Goal: Task Accomplishment & Management: Use online tool/utility

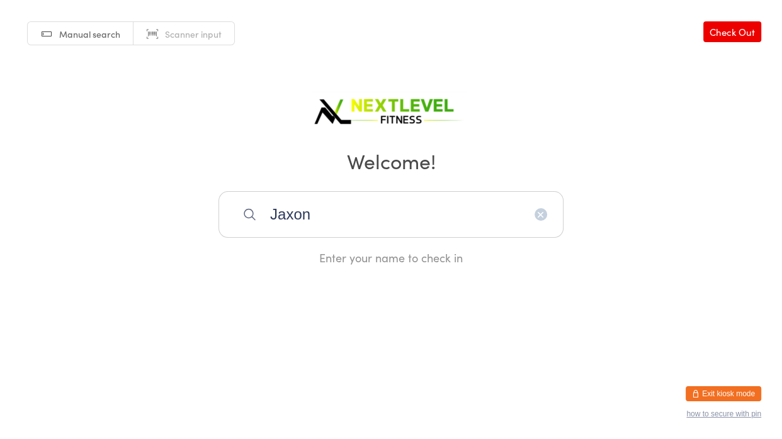
type input "jaxon"
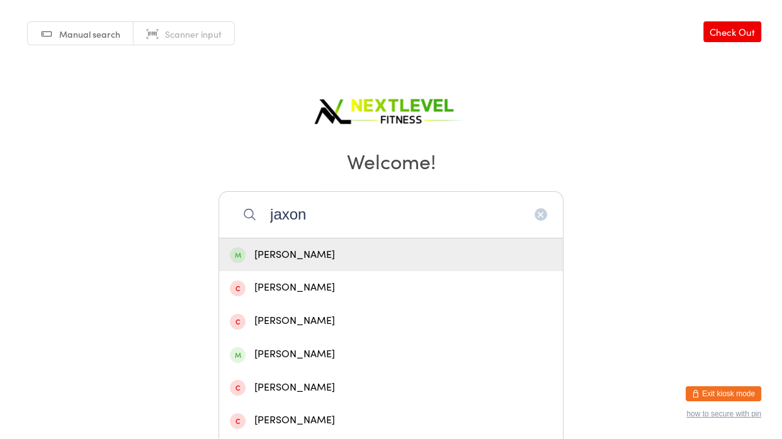
click at [436, 251] on div "[PERSON_NAME]" at bounding box center [391, 255] width 322 height 17
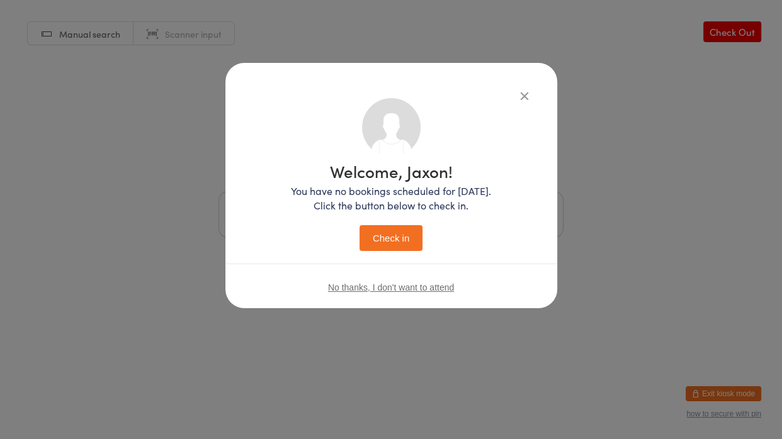
click at [407, 241] on button "Check in" at bounding box center [391, 238] width 63 height 26
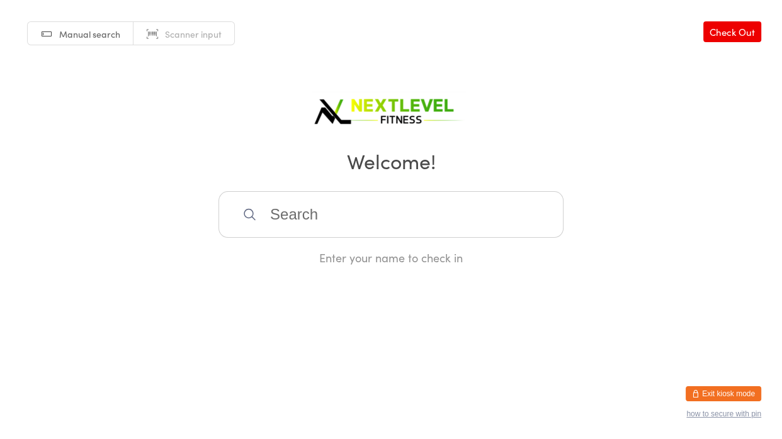
click at [402, 224] on input "search" at bounding box center [390, 214] width 345 height 47
type input "anaha"
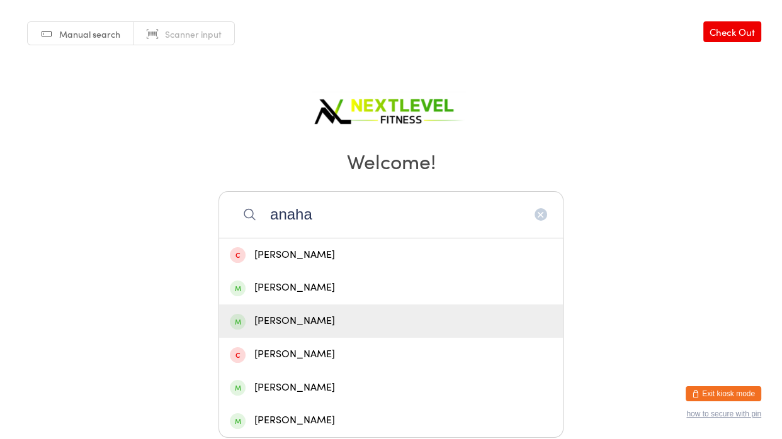
click at [380, 315] on div "[PERSON_NAME]" at bounding box center [391, 321] width 322 height 17
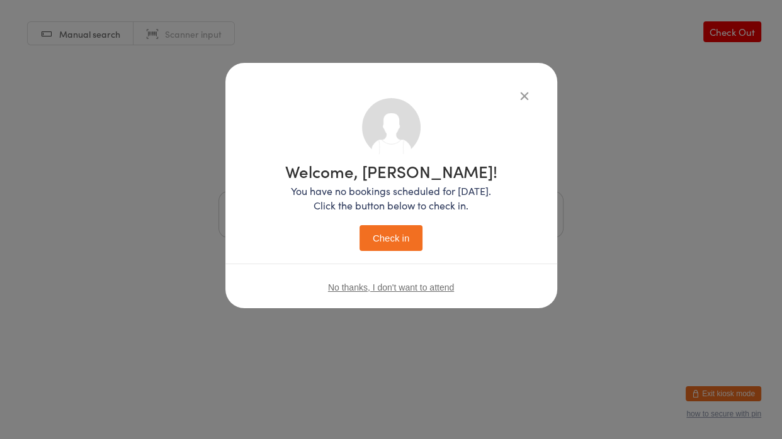
click at [375, 232] on button "Check in" at bounding box center [391, 238] width 63 height 26
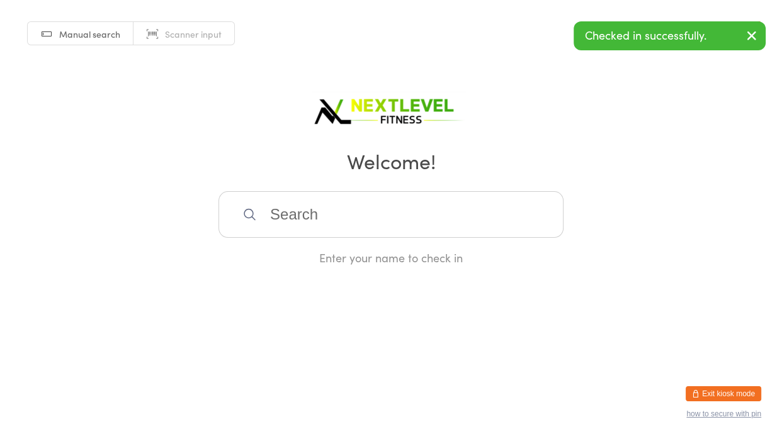
click at [375, 232] on input "search" at bounding box center [390, 214] width 345 height 47
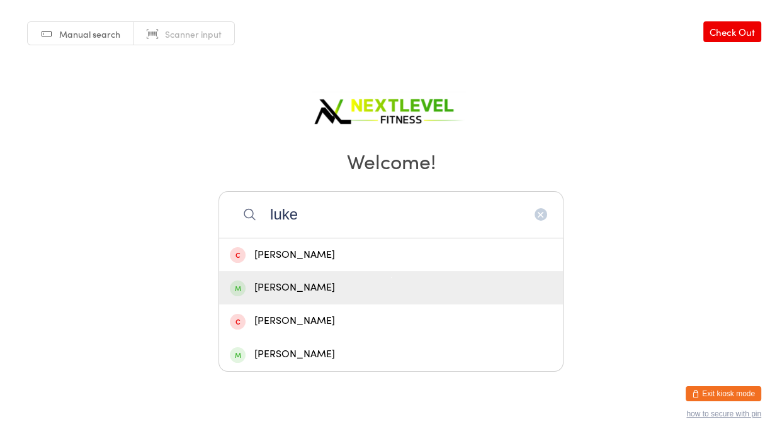
type input "luke"
click at [274, 293] on div "[PERSON_NAME]" at bounding box center [391, 288] width 322 height 17
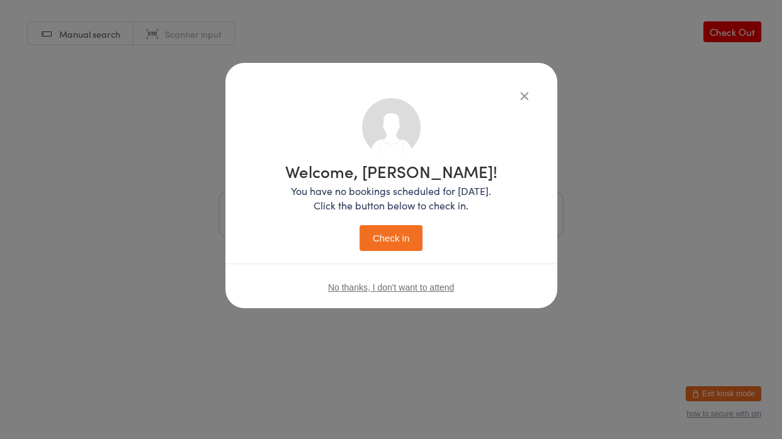
click at [408, 234] on button "Check in" at bounding box center [391, 238] width 63 height 26
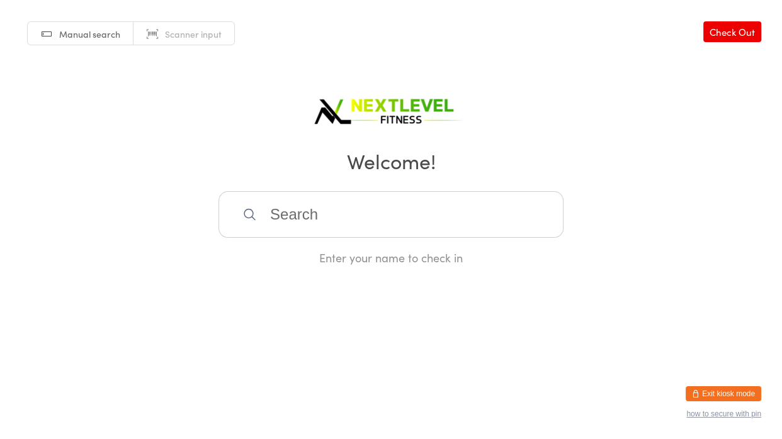
click at [371, 224] on input "search" at bounding box center [390, 214] width 345 height 47
type input "lilly"
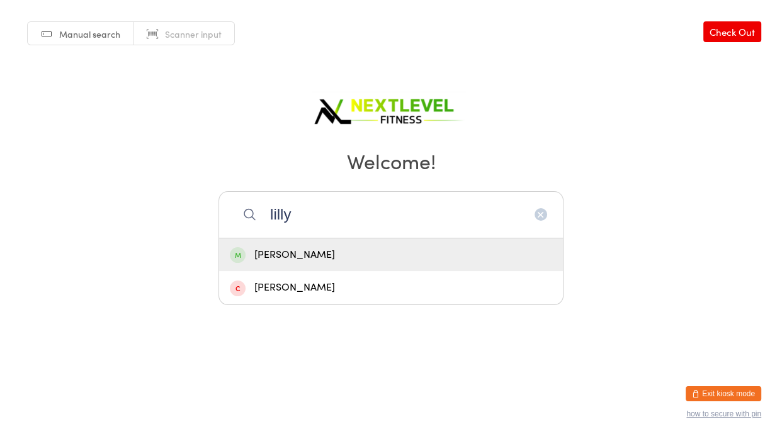
click at [392, 258] on div "[PERSON_NAME]" at bounding box center [391, 255] width 322 height 17
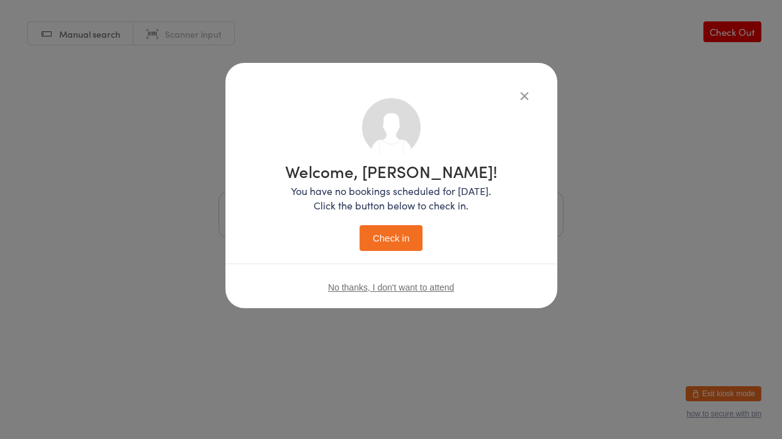
click at [377, 242] on button "Check in" at bounding box center [391, 238] width 63 height 26
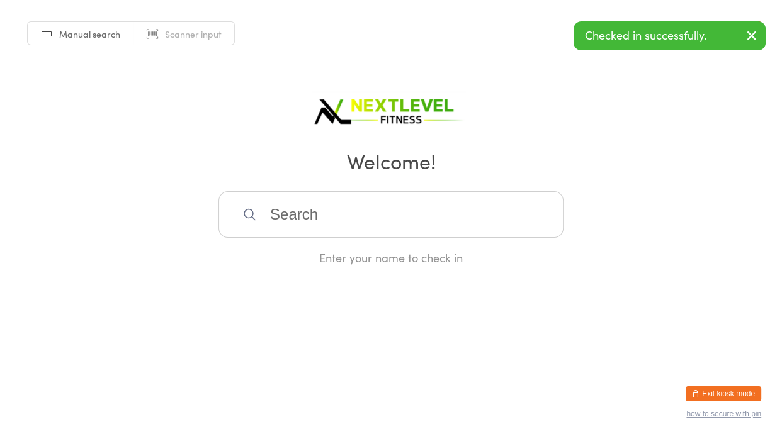
click at [332, 208] on input "search" at bounding box center [390, 214] width 345 height 47
type input "marlee"
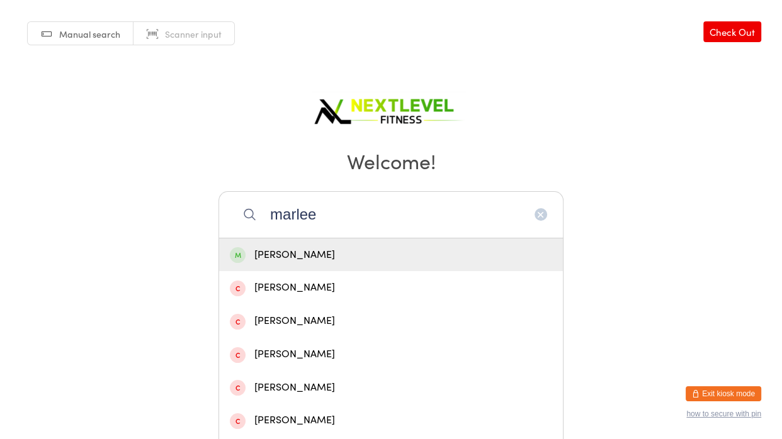
click at [344, 261] on div "[PERSON_NAME]" at bounding box center [391, 255] width 322 height 17
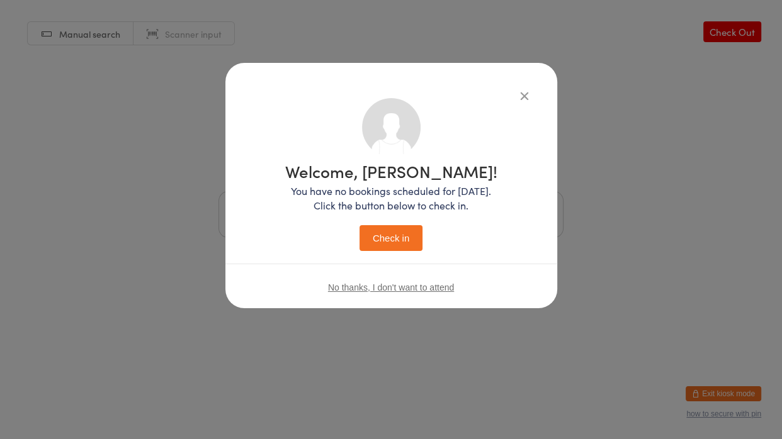
click at [412, 231] on button "Check in" at bounding box center [391, 238] width 63 height 26
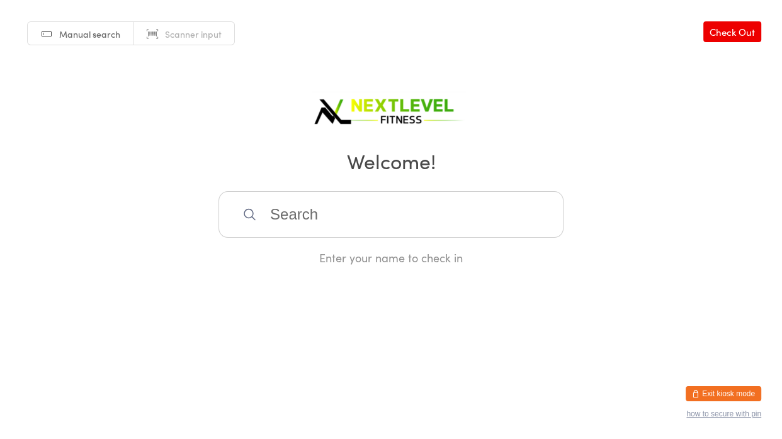
click at [289, 215] on input "search" at bounding box center [390, 214] width 345 height 47
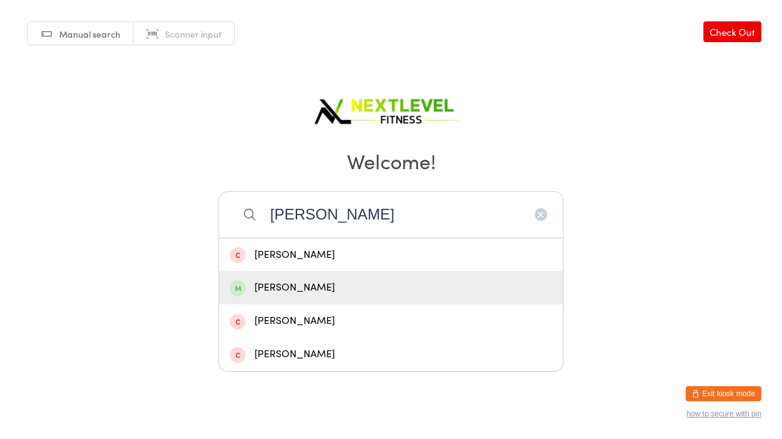
type input "[PERSON_NAME]"
click at [308, 292] on div "[PERSON_NAME]" at bounding box center [391, 288] width 322 height 17
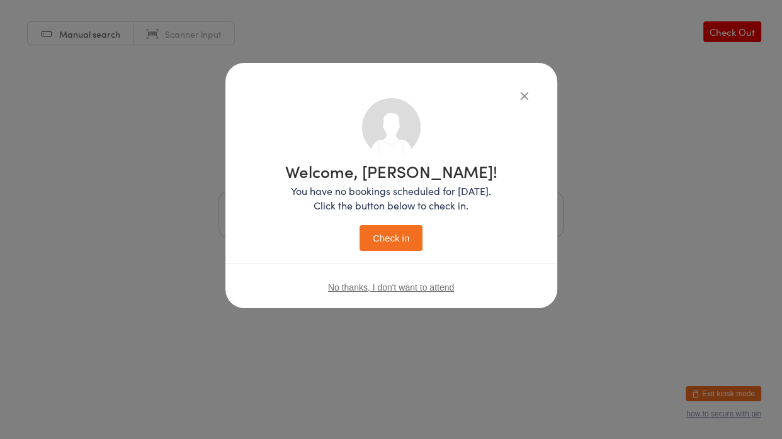
click at [360, 225] on button "Check in" at bounding box center [391, 238] width 63 height 26
